Goal: Communication & Community: Participate in discussion

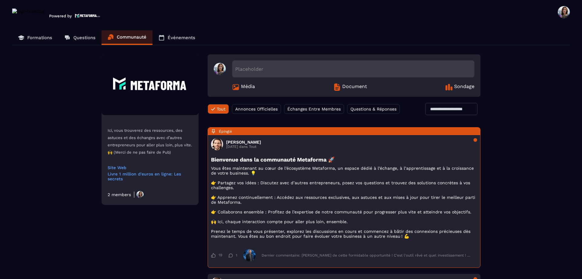
click at [387, 109] on span "Questions & Réponses" at bounding box center [373, 108] width 46 height 5
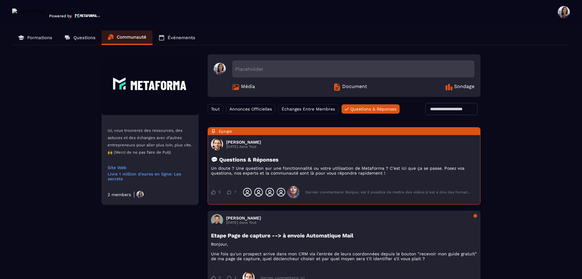
click at [281, 72] on div "Placeholder" at bounding box center [353, 68] width 242 height 17
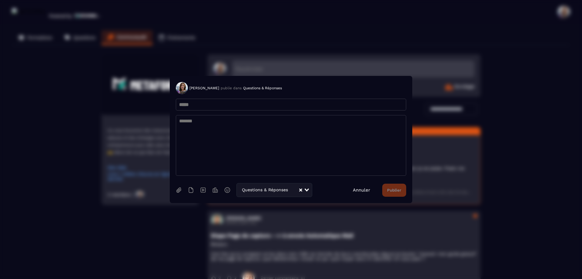
click at [363, 189] on link "Annuler" at bounding box center [361, 189] width 17 height 5
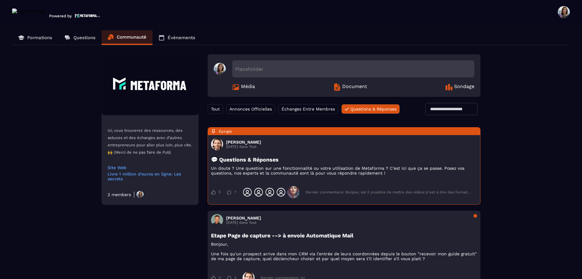
click at [84, 41] on link "Questions" at bounding box center [79, 37] width 43 height 15
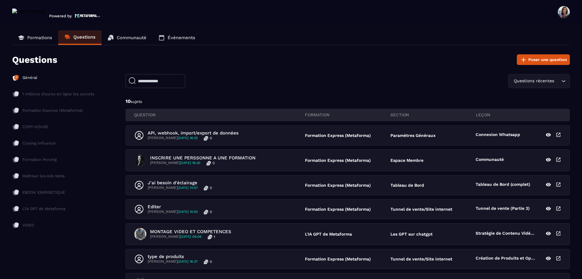
click at [32, 39] on p "Formations" at bounding box center [39, 37] width 25 height 5
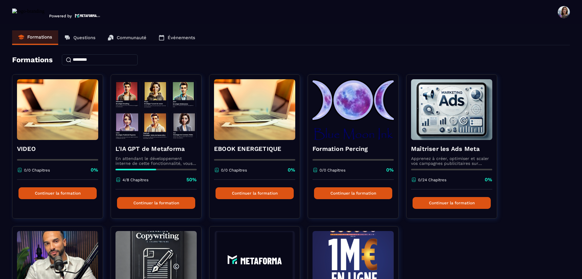
click at [15, 10] on img at bounding box center [28, 13] width 32 height 10
click at [560, 14] on span at bounding box center [564, 12] width 12 height 12
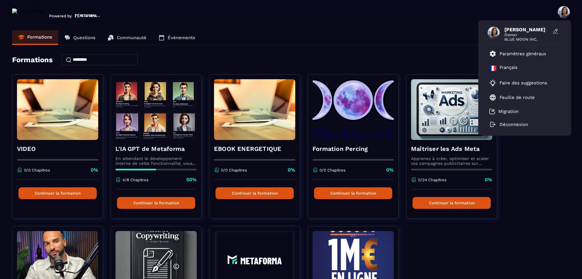
drag, startPoint x: 326, startPoint y: 35, endPoint x: 213, endPoint y: 20, distance: 113.5
click at [325, 35] on div "Formations Questions Communauté Événements" at bounding box center [291, 37] width 558 height 15
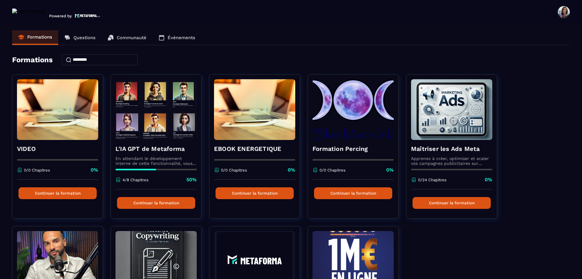
click at [13, 12] on img at bounding box center [28, 13] width 32 height 10
